Goal: Transaction & Acquisition: Book appointment/travel/reservation

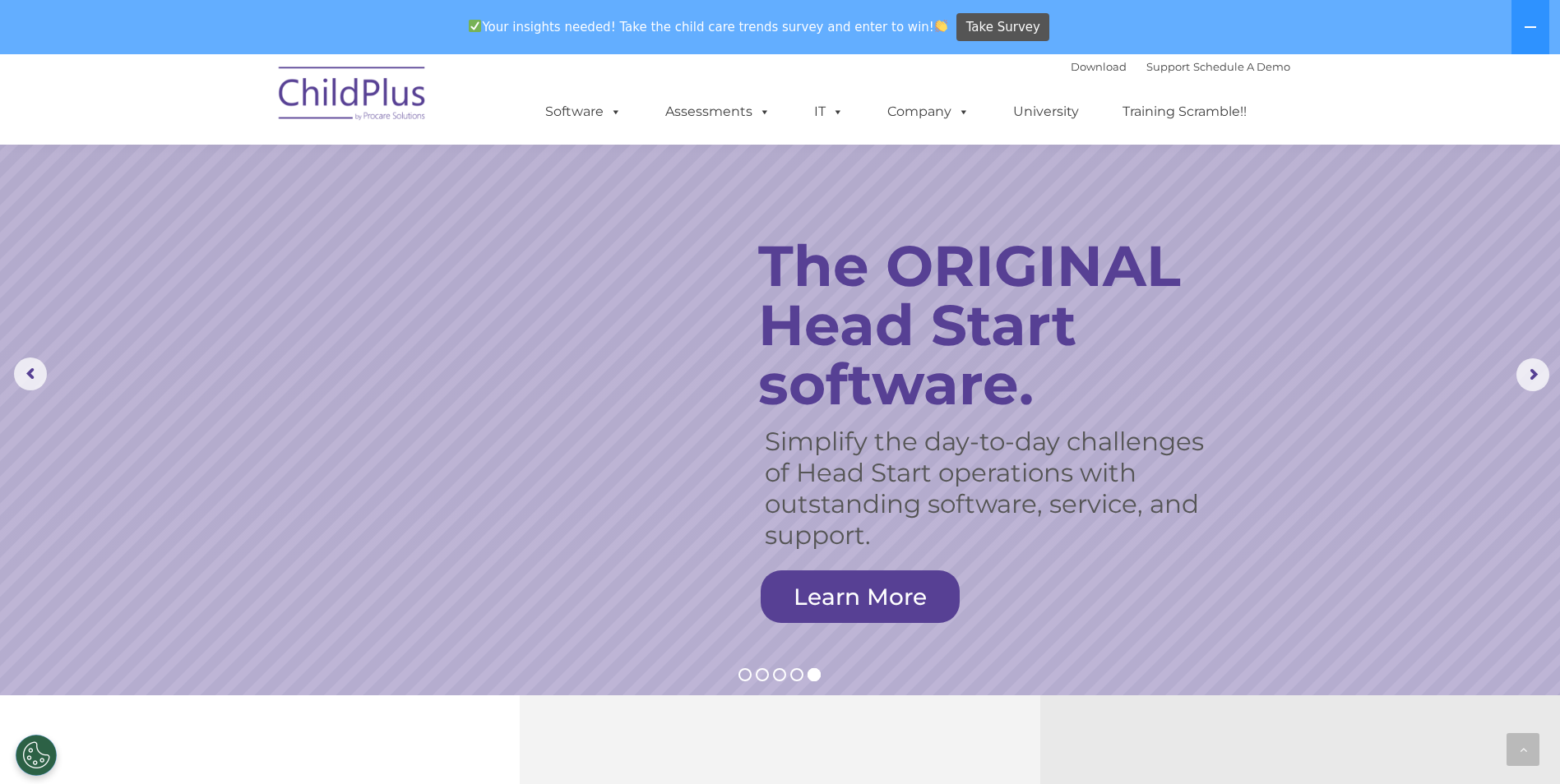
scroll to position [947, 0]
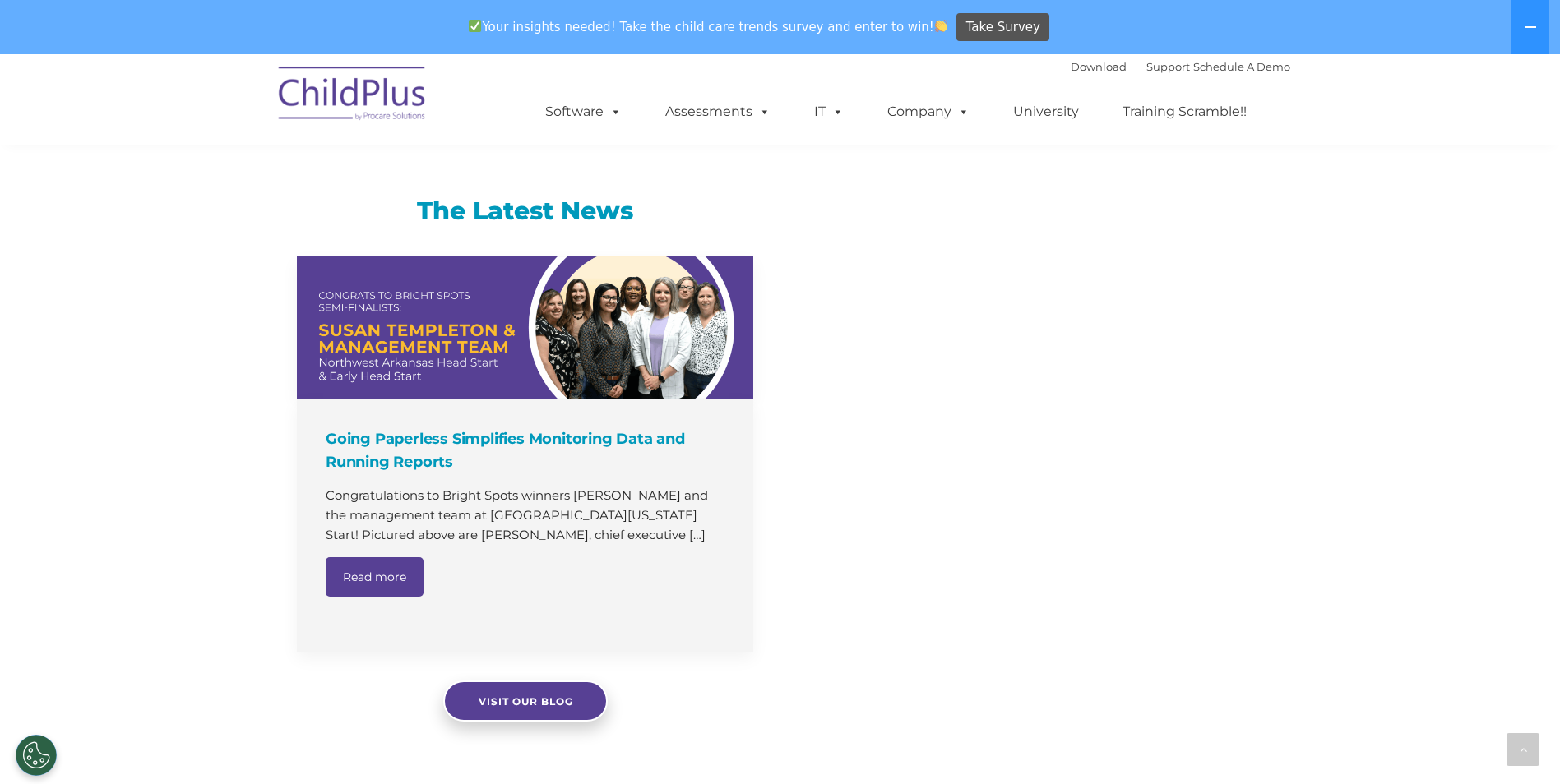
select select "MEDIUM"
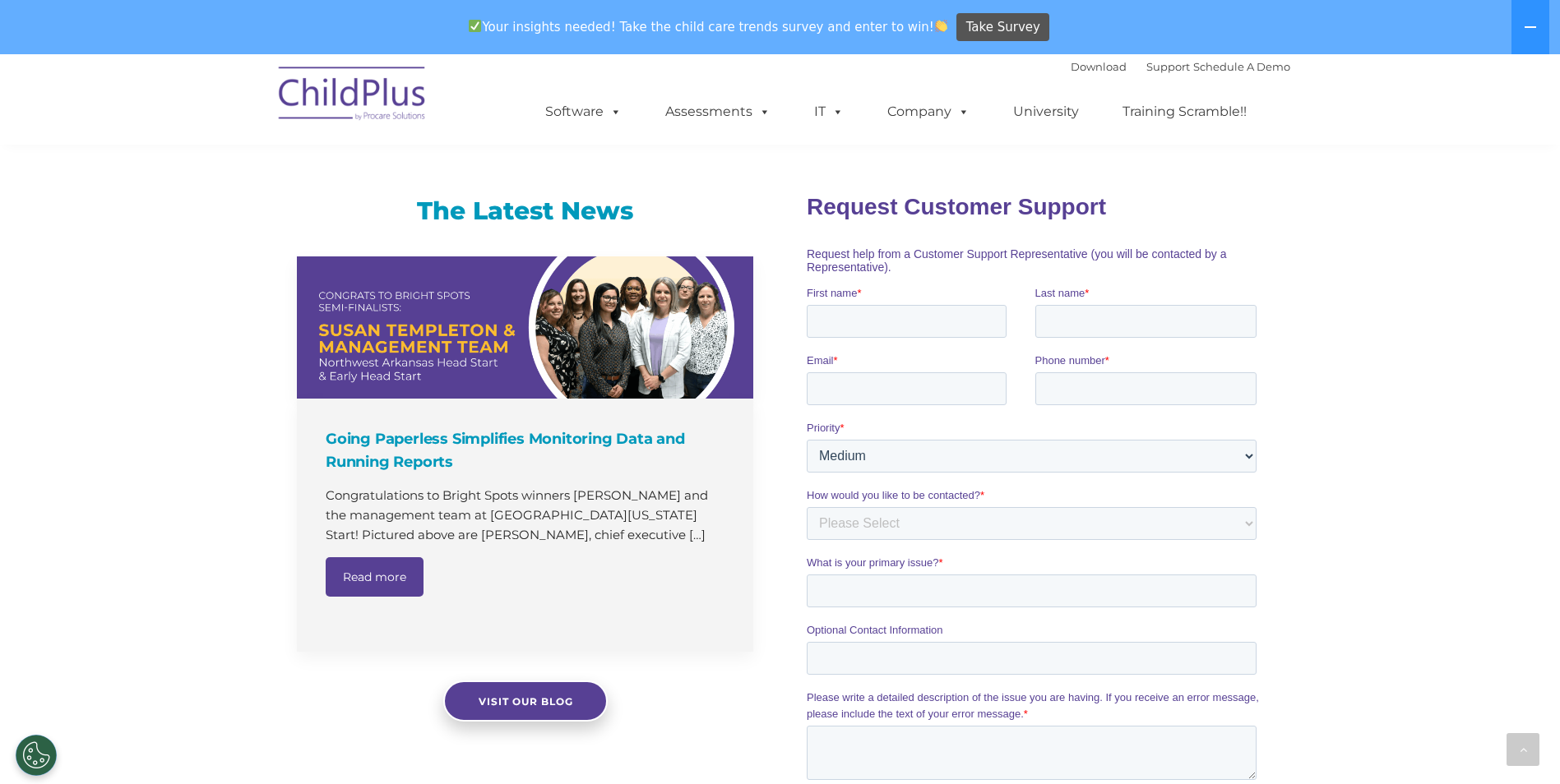
scroll to position [0, 0]
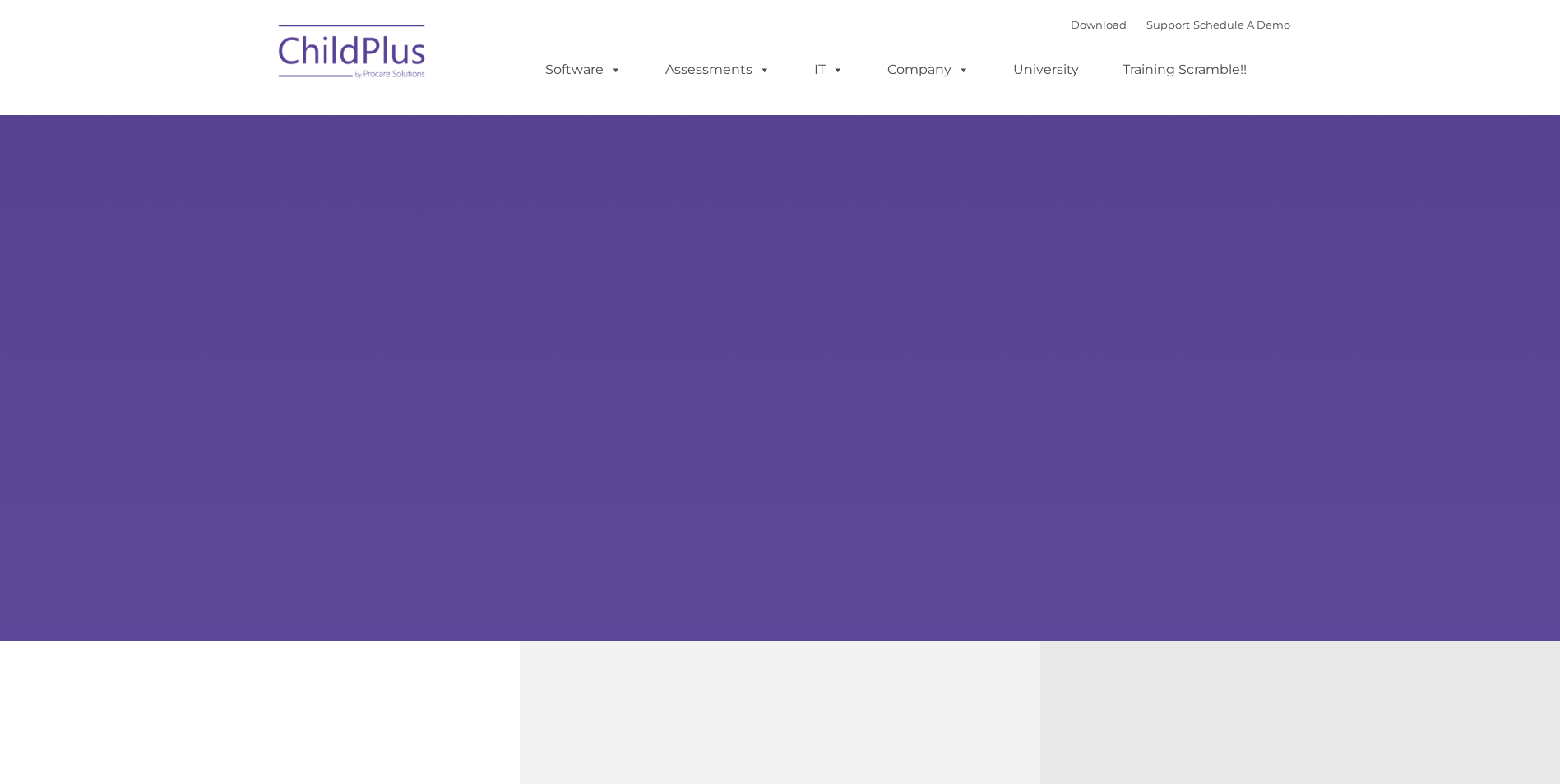
type input ""
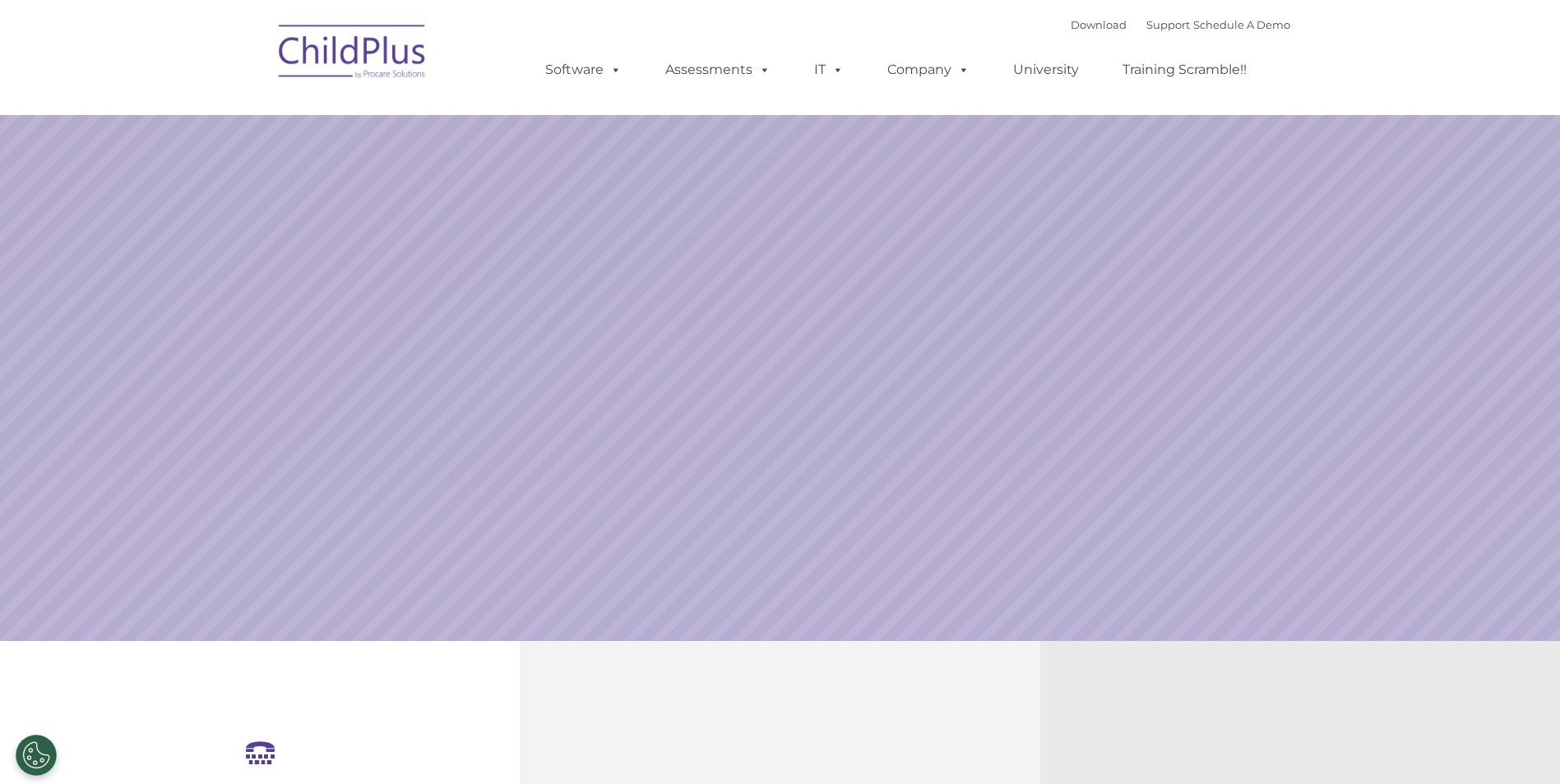
select select "MEDIUM"
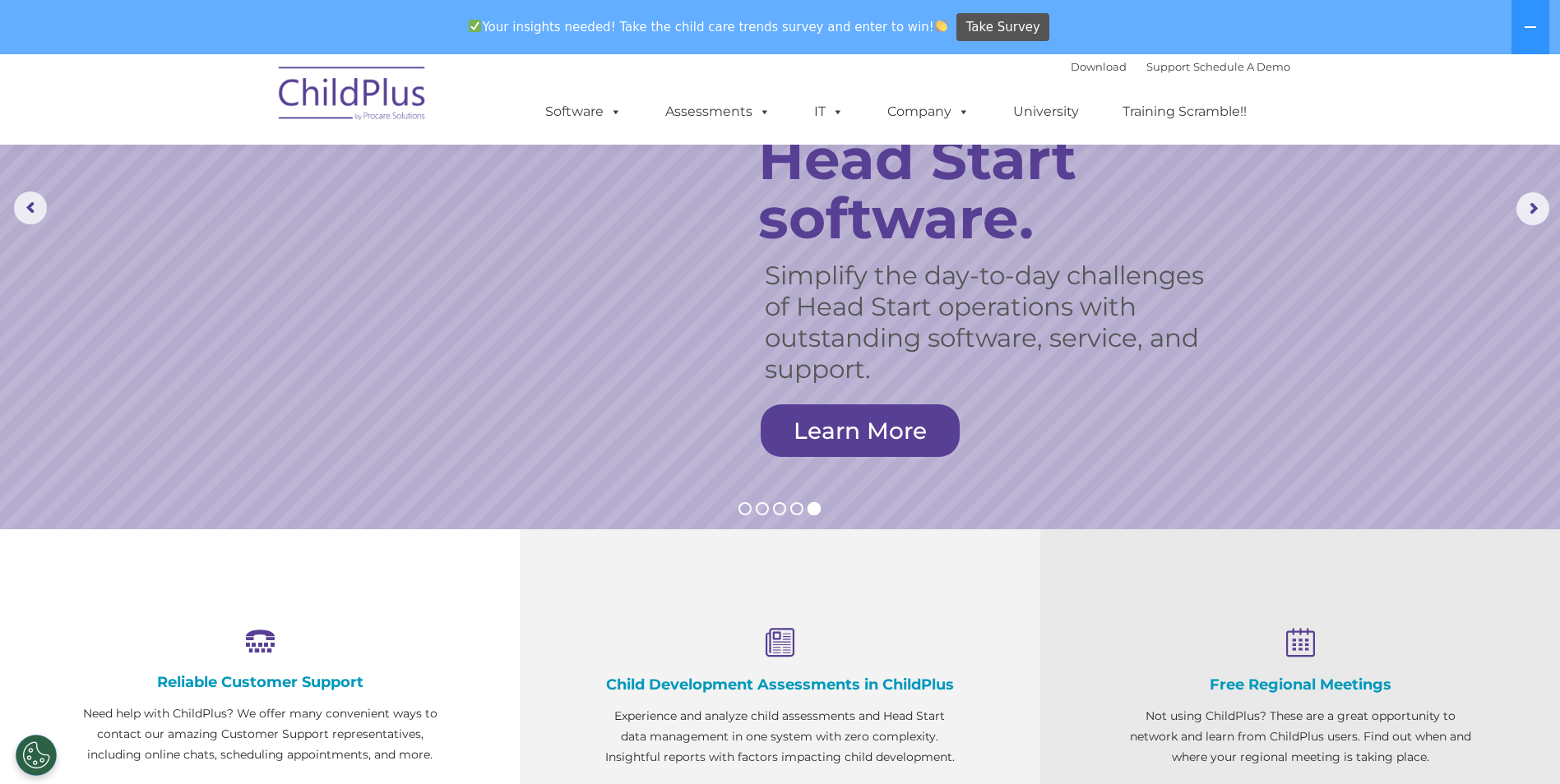
scroll to position [133, 0]
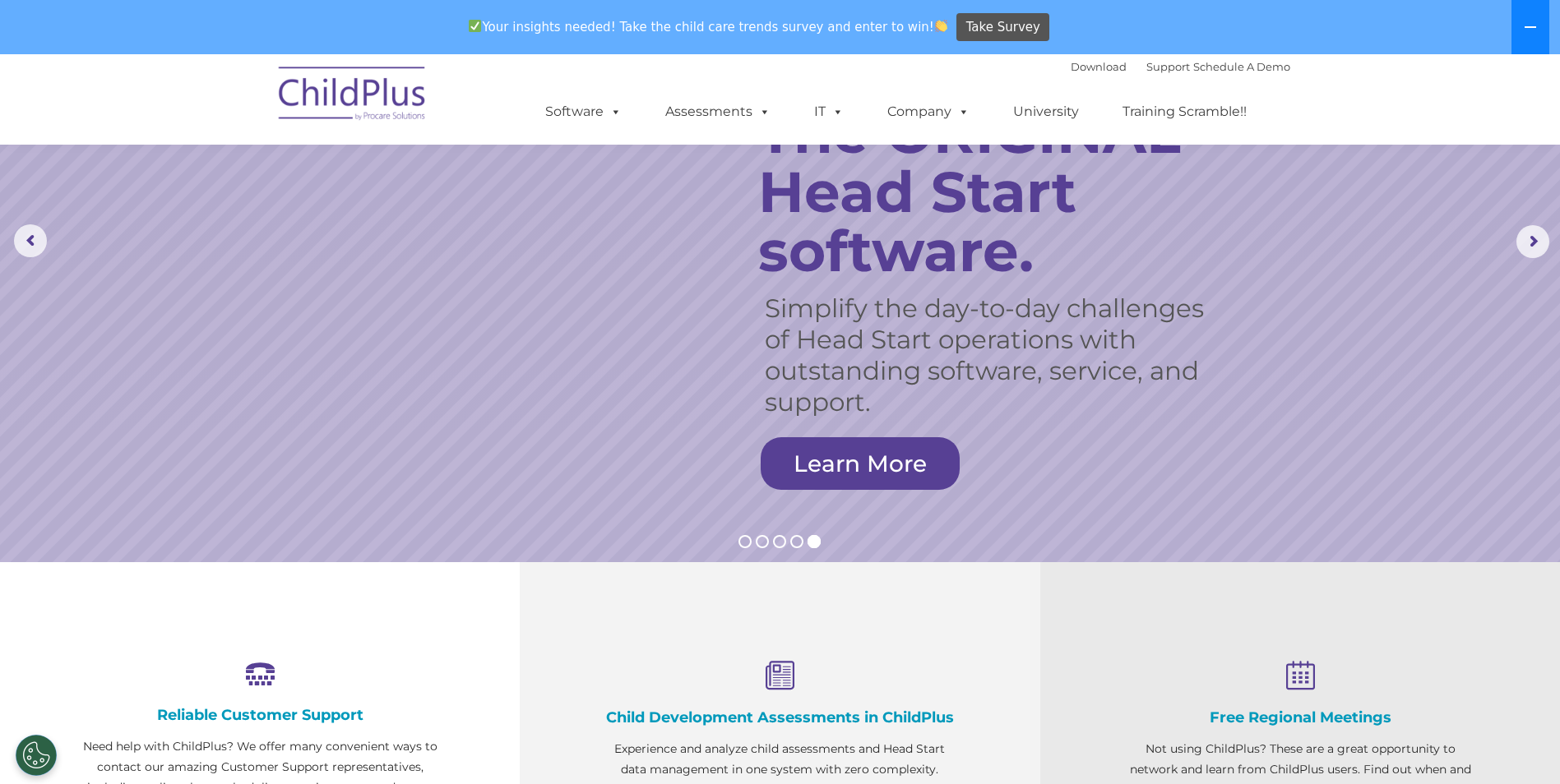
click at [1548, 35] on button at bounding box center [1531, 27] width 38 height 55
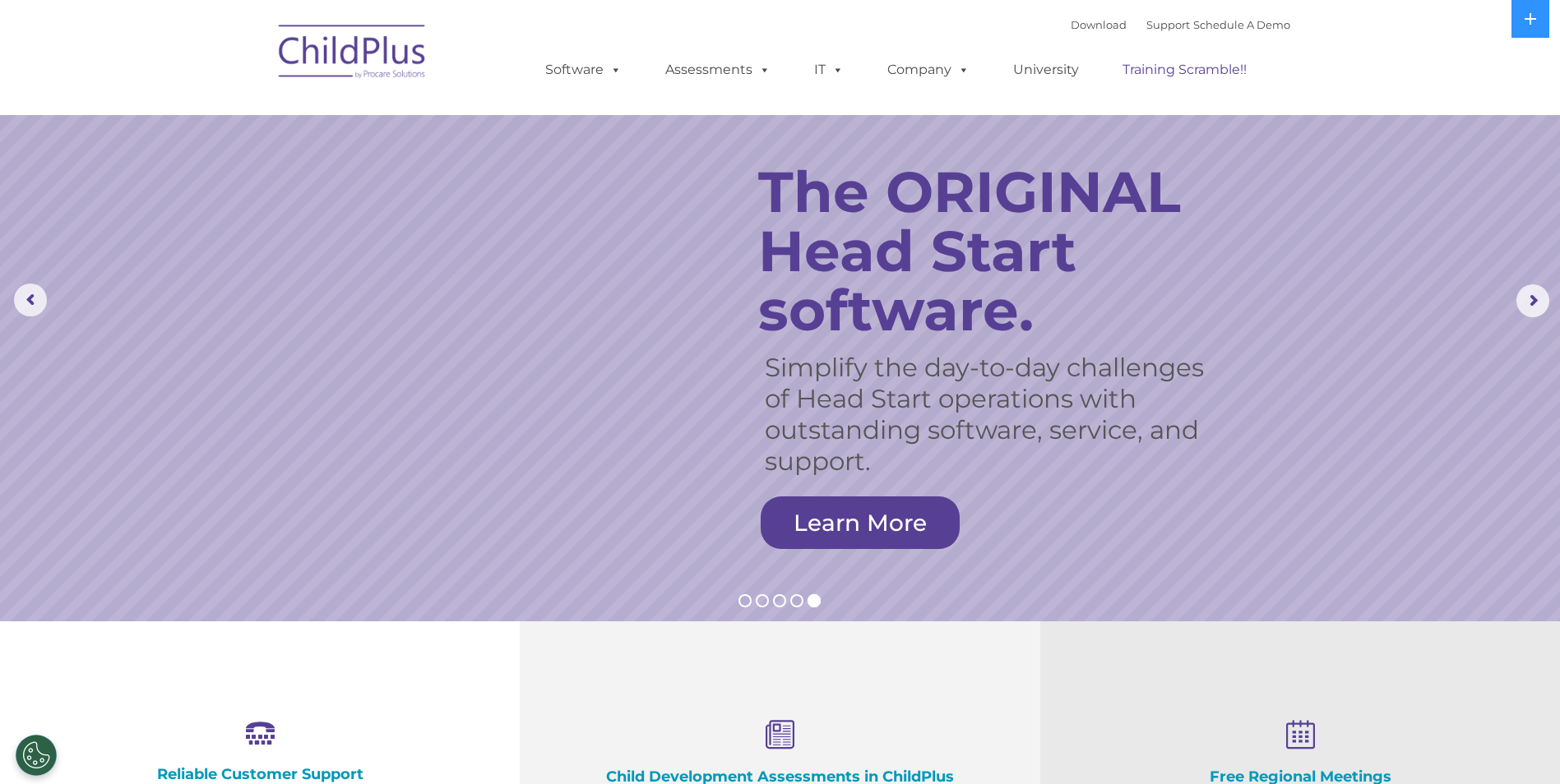
scroll to position [0, 0]
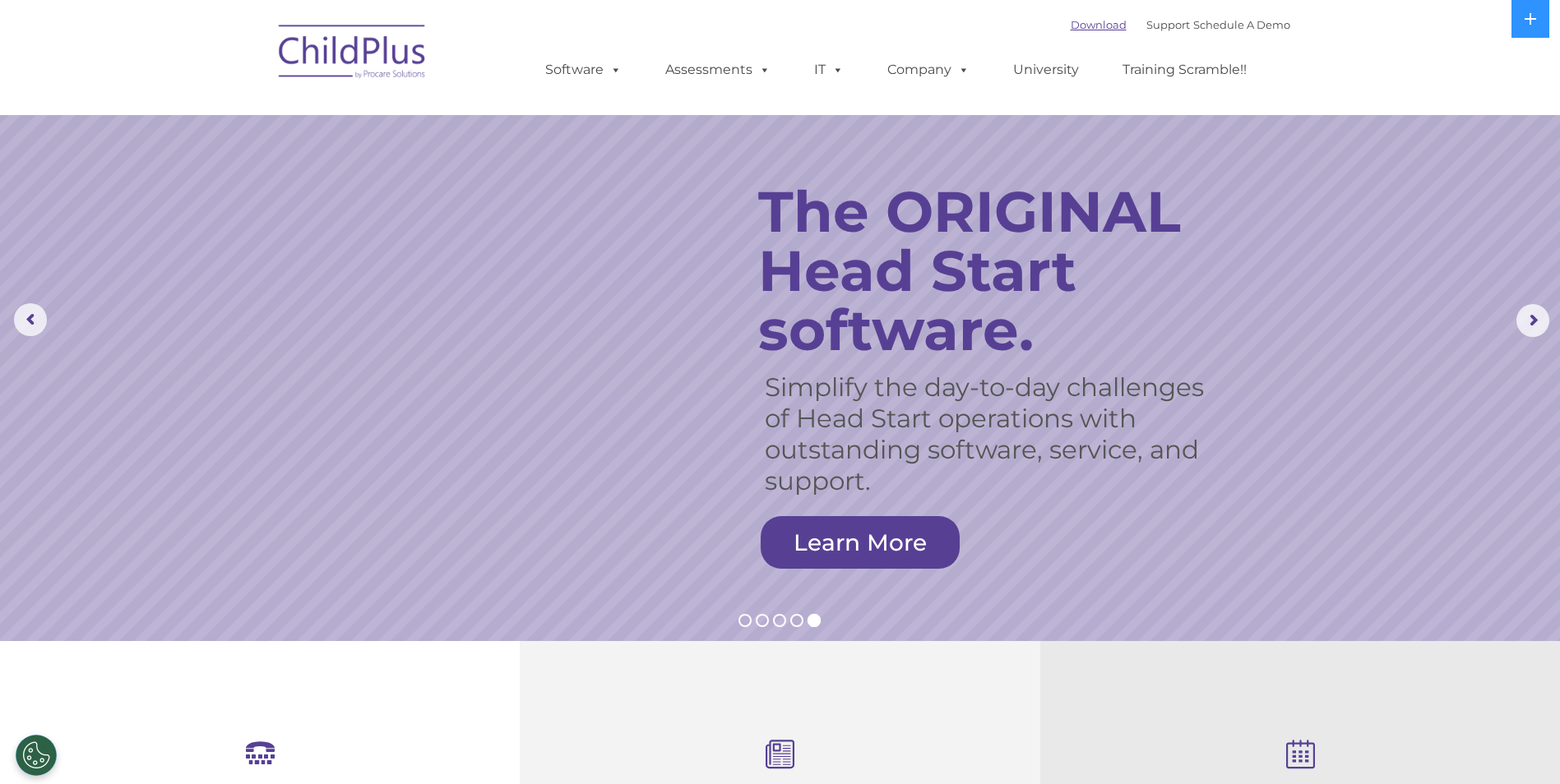
click at [1073, 21] on link "Download" at bounding box center [1099, 24] width 56 height 13
click at [1382, 67] on nav "Download Support | Schedule A Demo  MENU MENU Software ChildPlus: The original…" at bounding box center [780, 57] width 1560 height 115
click at [1538, 21] on button at bounding box center [1531, 19] width 38 height 38
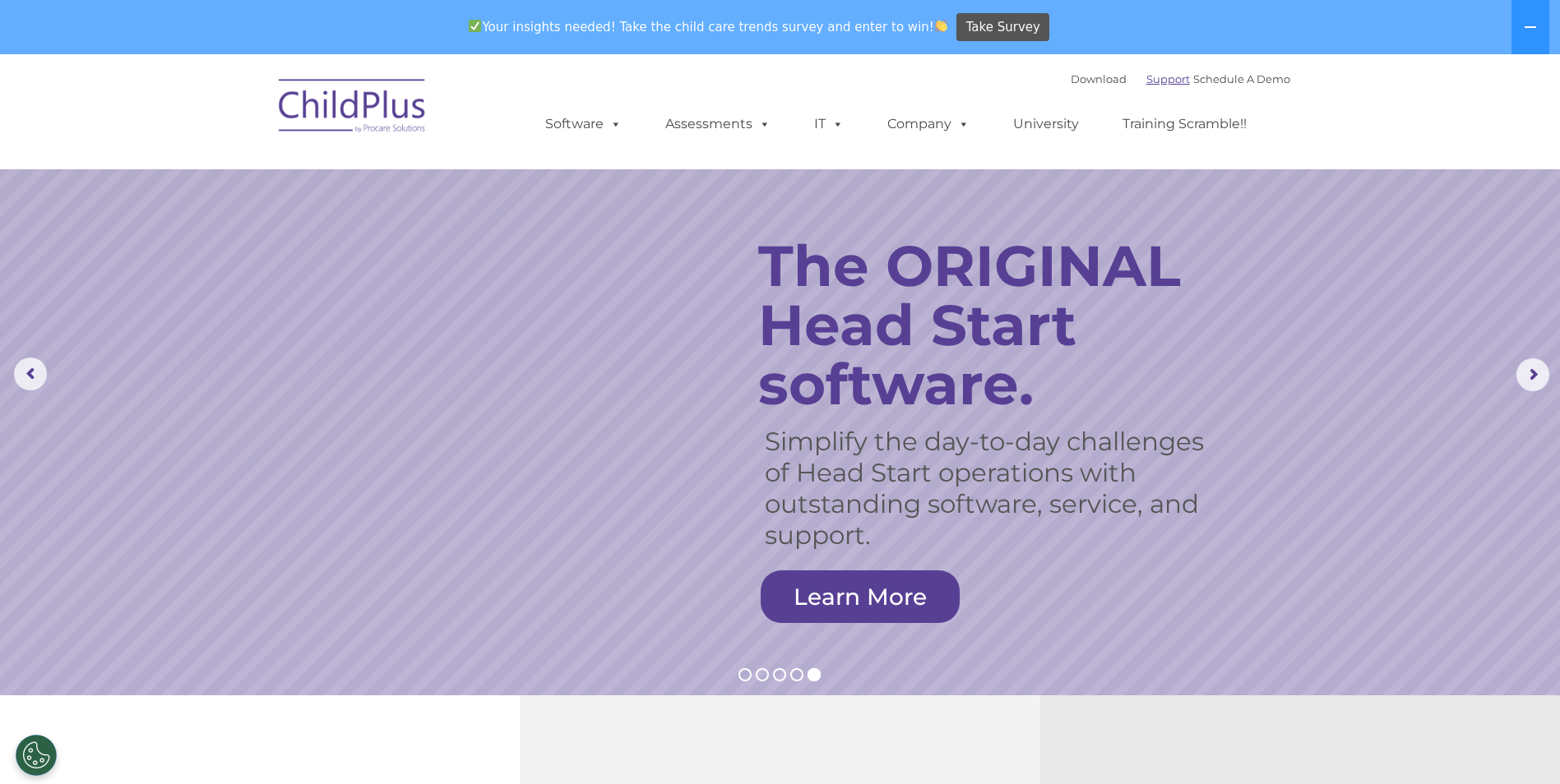
click at [1164, 80] on link "Support" at bounding box center [1168, 79] width 43 height 13
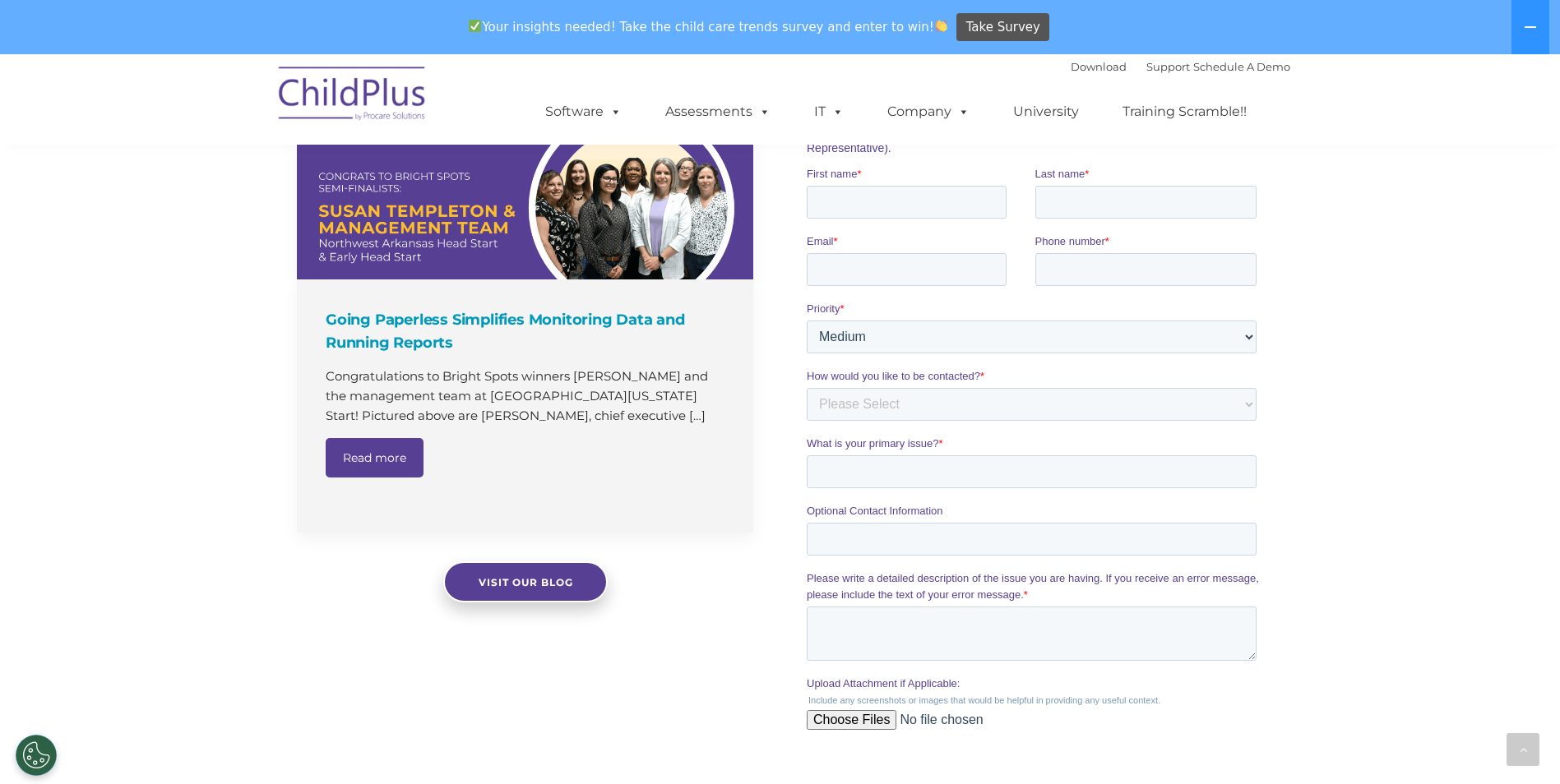
scroll to position [819, 0]
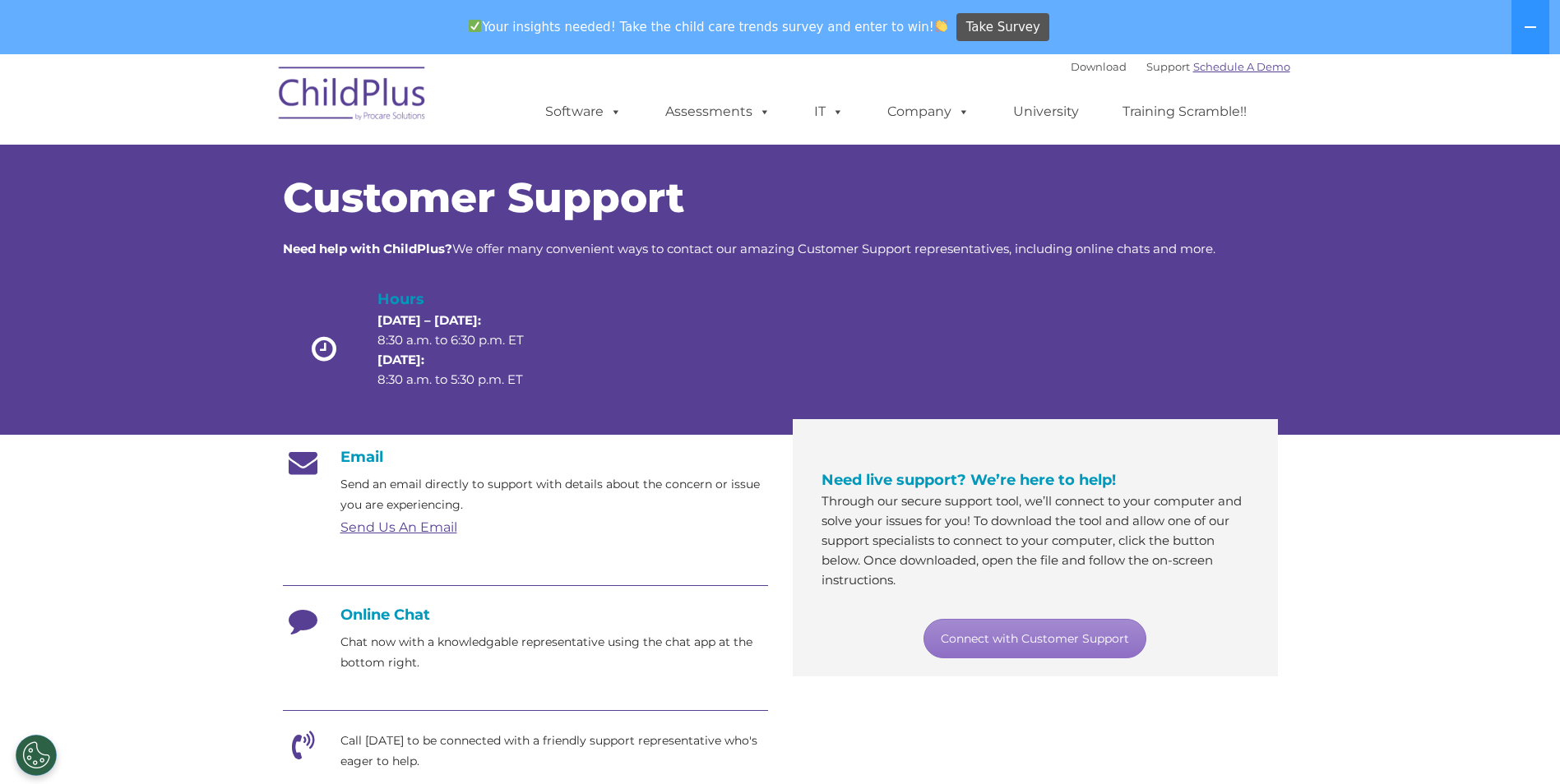
click at [1232, 72] on link "Schedule A Demo" at bounding box center [1241, 66] width 97 height 13
